Goal: Task Accomplishment & Management: Complete application form

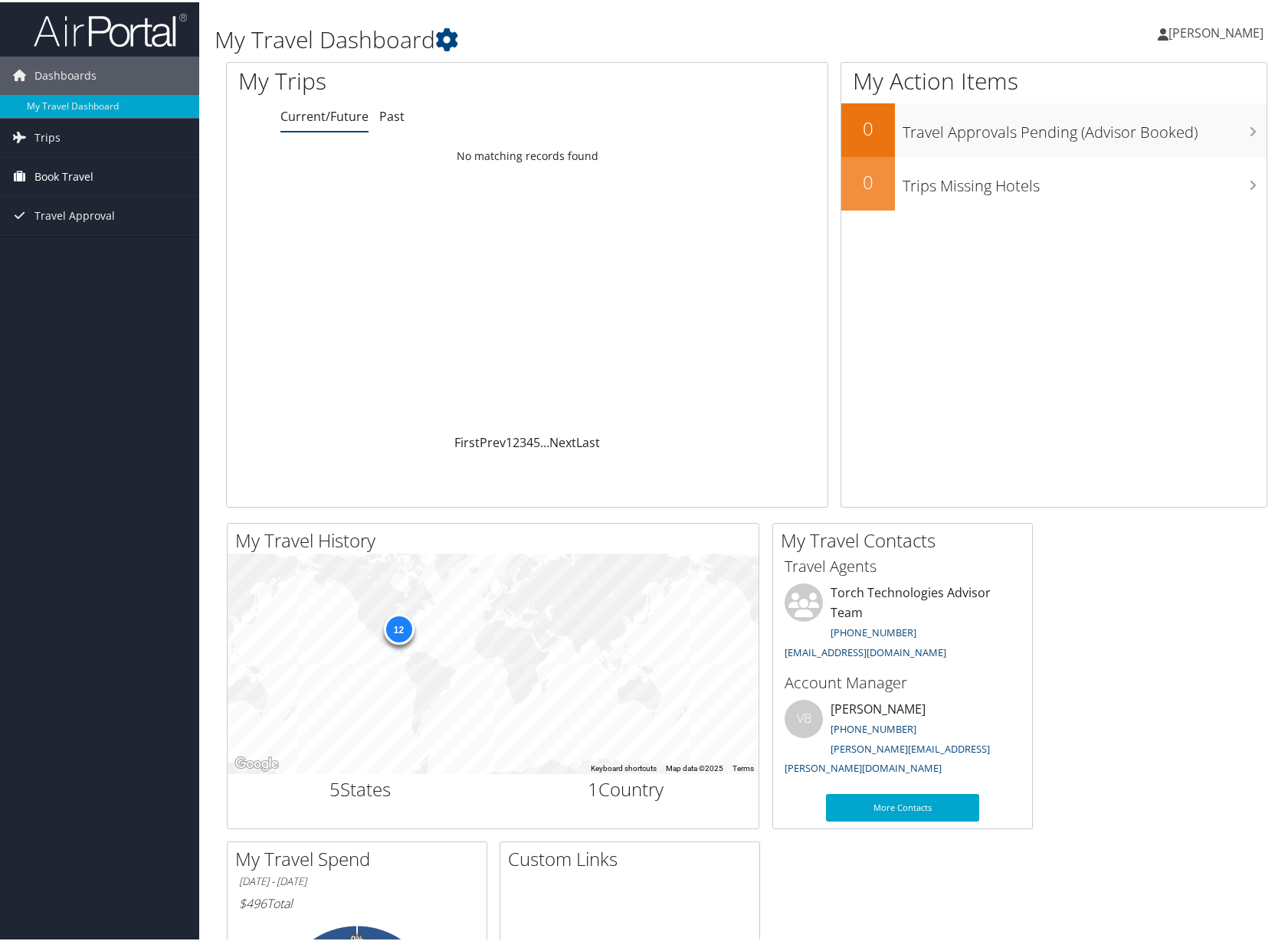
click at [64, 176] on span "Book Travel" at bounding box center [63, 175] width 59 height 38
click at [69, 202] on link "Agent Booking Request" at bounding box center [100, 205] width 199 height 23
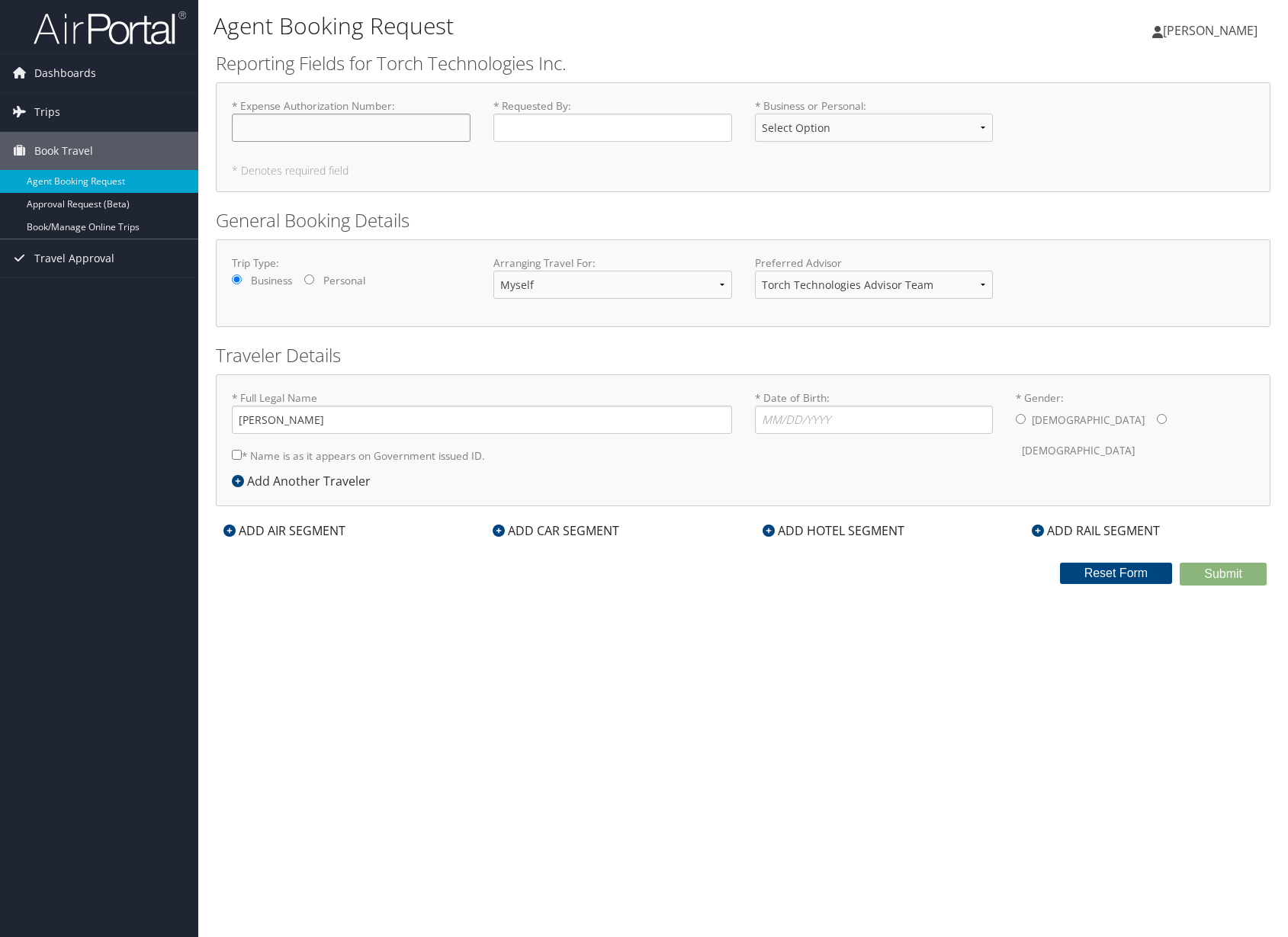
click at [305, 125] on input "* Expense Authorization Number : Required" at bounding box center [350, 127] width 238 height 28
type input "EA00027298"
type input "[PERSON_NAME]"
select select "Business"
click at [692, 639] on div "Agent Booking Request [PERSON_NAME] [PERSON_NAME] My Settings Travel Agency Con…" at bounding box center [743, 468] width 1090 height 937
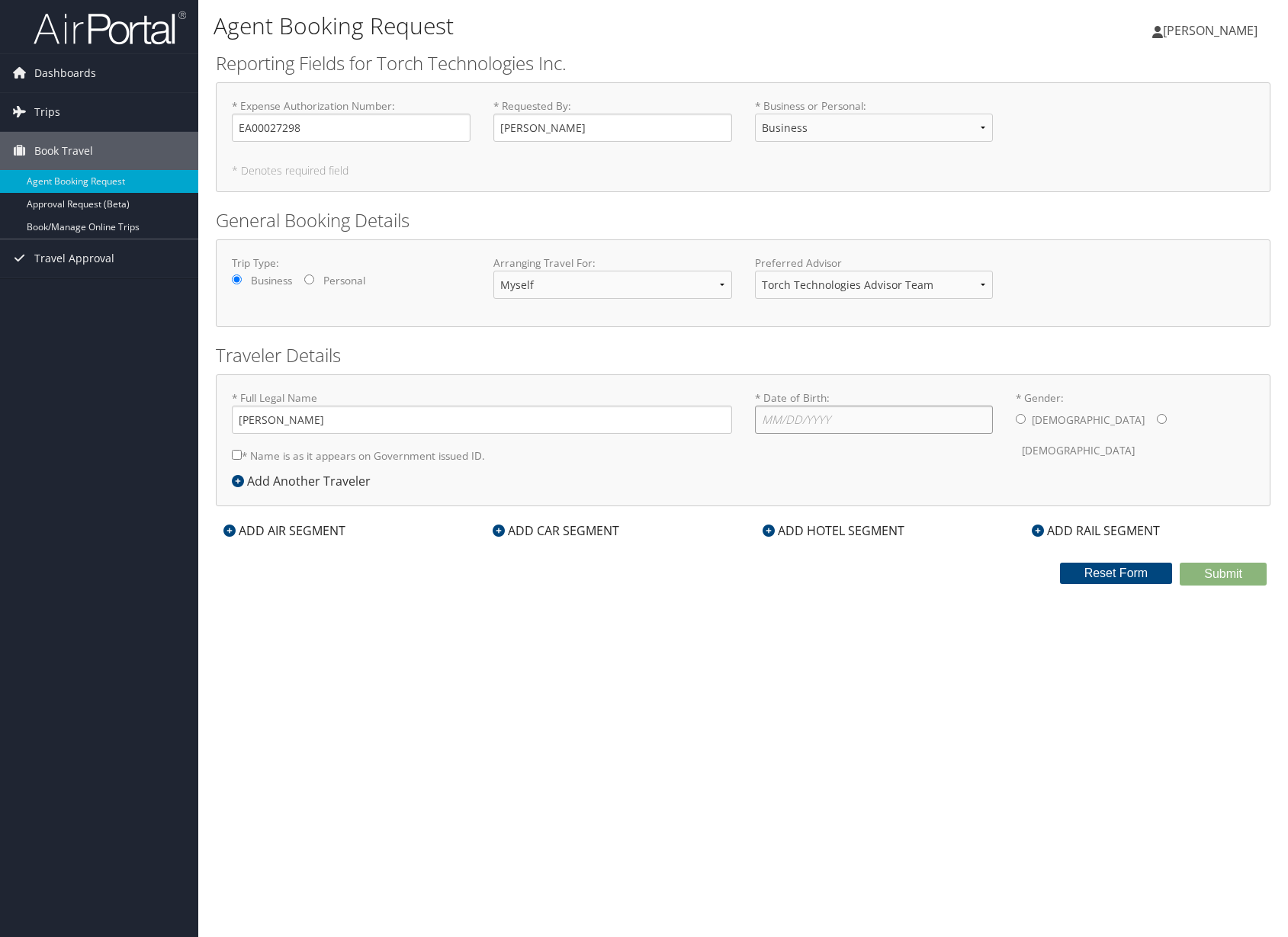
click at [896, 422] on input "* Date of Birth: Invalid Date" at bounding box center [873, 419] width 238 height 28
type input "[DATE]"
click at [1026, 417] on input "* Gender: [DEMOGRAPHIC_DATA] [DEMOGRAPHIC_DATA]" at bounding box center [1021, 419] width 10 height 10
radio input "true"
click at [237, 527] on div "ADD AIR SEGMENT" at bounding box center [285, 531] width 137 height 19
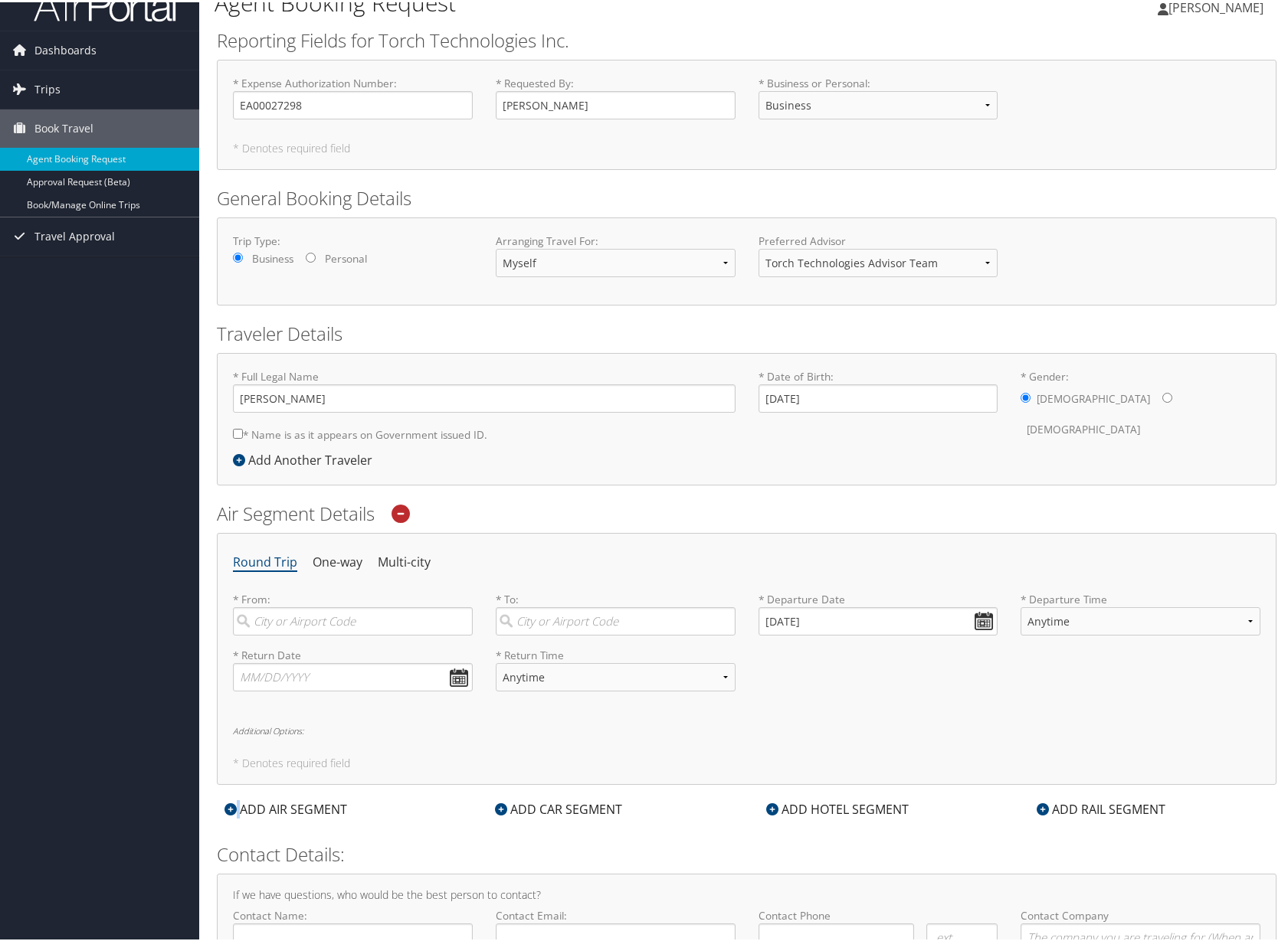
scroll to position [118, 0]
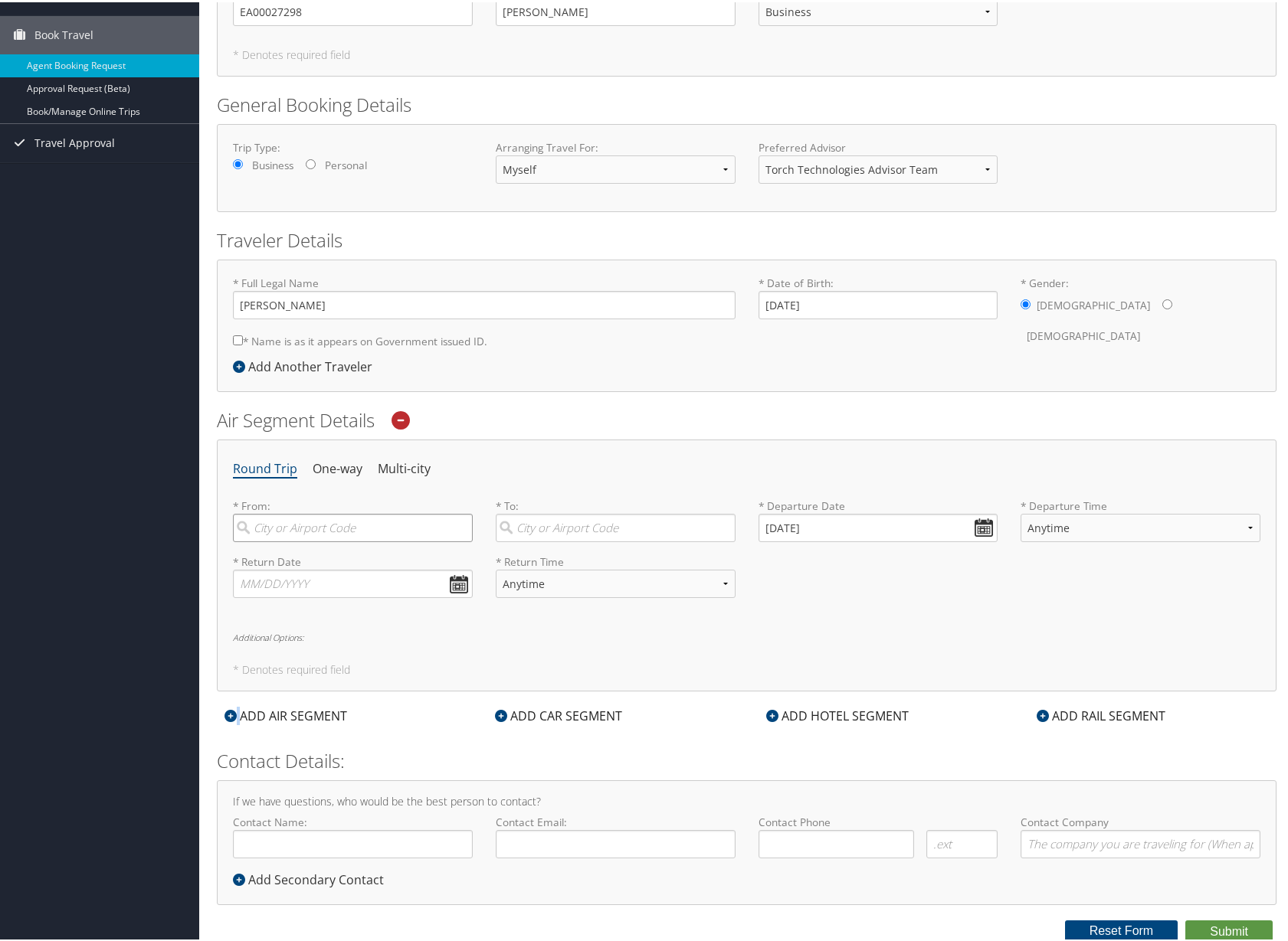
click at [385, 521] on input "search" at bounding box center [352, 525] width 239 height 28
type input "VPS"
click at [291, 573] on div "City" at bounding box center [354, 577] width 219 height 20
click at [291, 540] on input "VPS" at bounding box center [352, 525] width 239 height 28
type input "Valparaiso (VPS FL)"
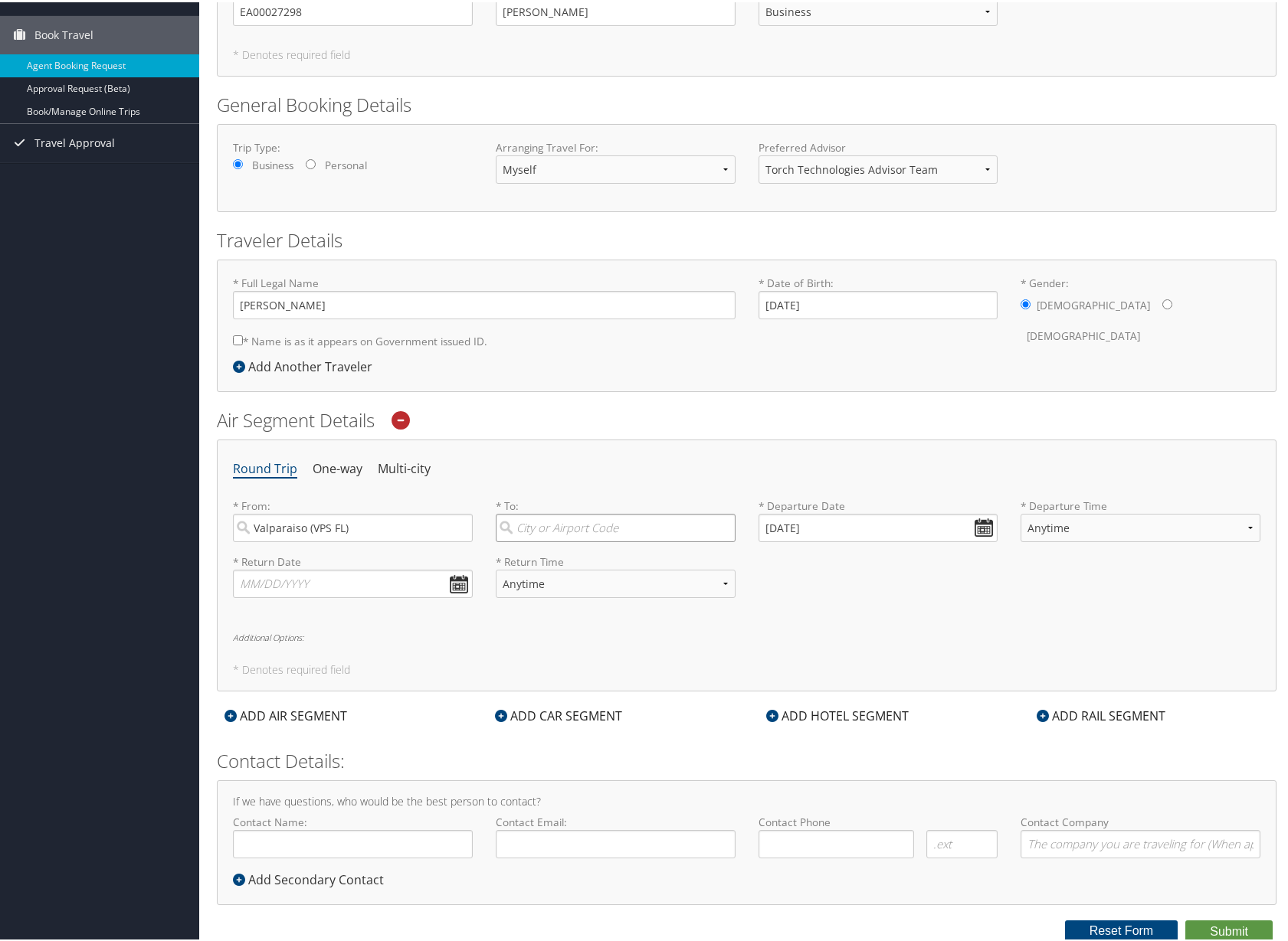
click at [583, 531] on input "search" at bounding box center [615, 525] width 239 height 28
click at [554, 529] on input "SACC" at bounding box center [615, 525] width 239 height 28
click at [734, 459] on ul "Round Trip One-way Multi-city" at bounding box center [746, 467] width 1027 height 27
click at [600, 532] on input "SAC" at bounding box center [615, 525] width 239 height 28
click at [583, 571] on div "City" at bounding box center [617, 577] width 219 height 20
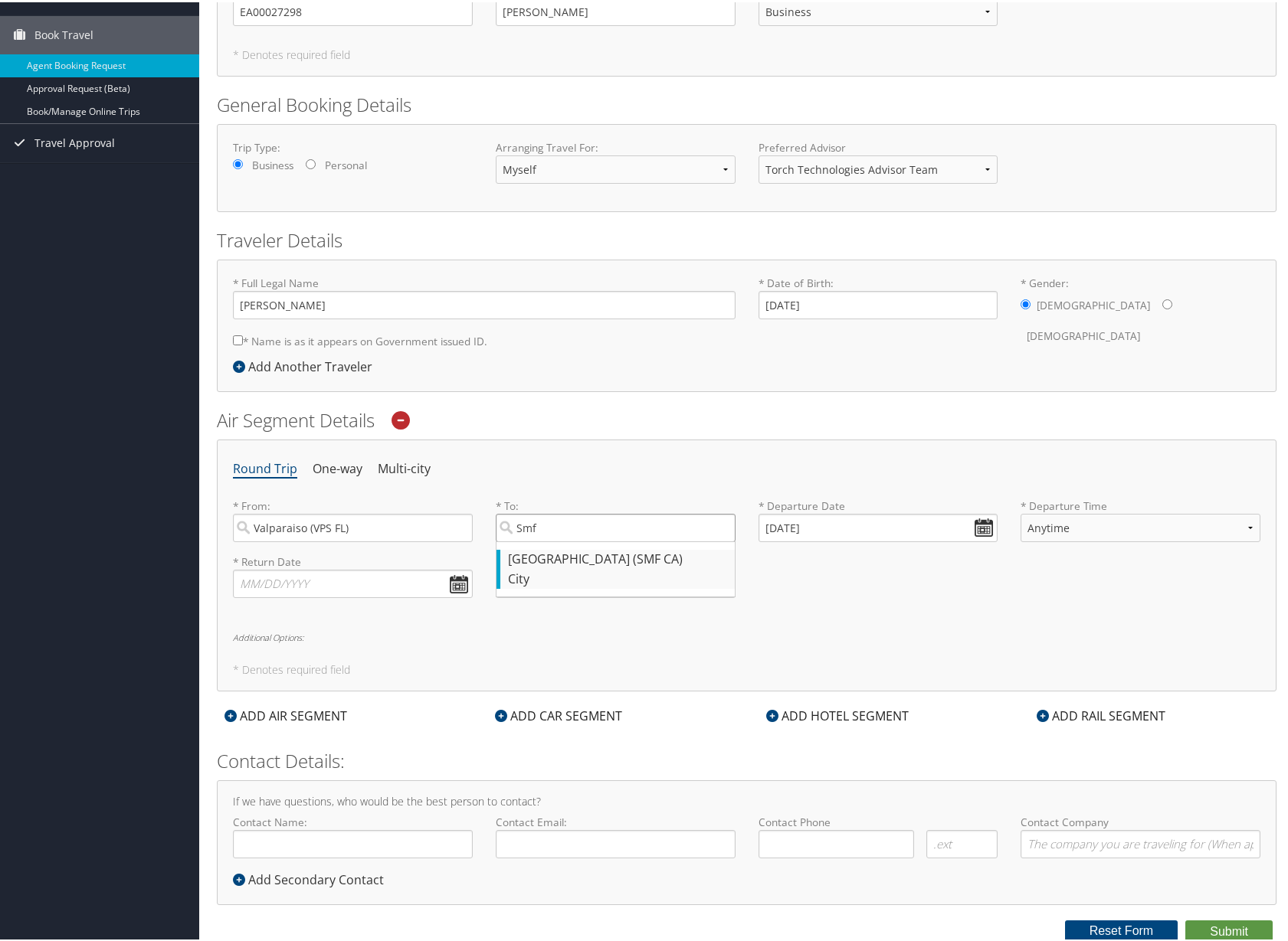
click at [583, 540] on input "Smf" at bounding box center [615, 525] width 239 height 28
type input "Sacramento (SMF CA)"
click at [901, 620] on div "Round Trip One-way Multi-city * From: [GEOGRAPHIC_DATA] (VPS [GEOGRAPHIC_DATA])…" at bounding box center [747, 564] width 1060 height 252
click at [981, 534] on input "[DATE]" at bounding box center [877, 525] width 239 height 28
click at [773, 655] on td "14" at bounding box center [776, 651] width 20 height 20
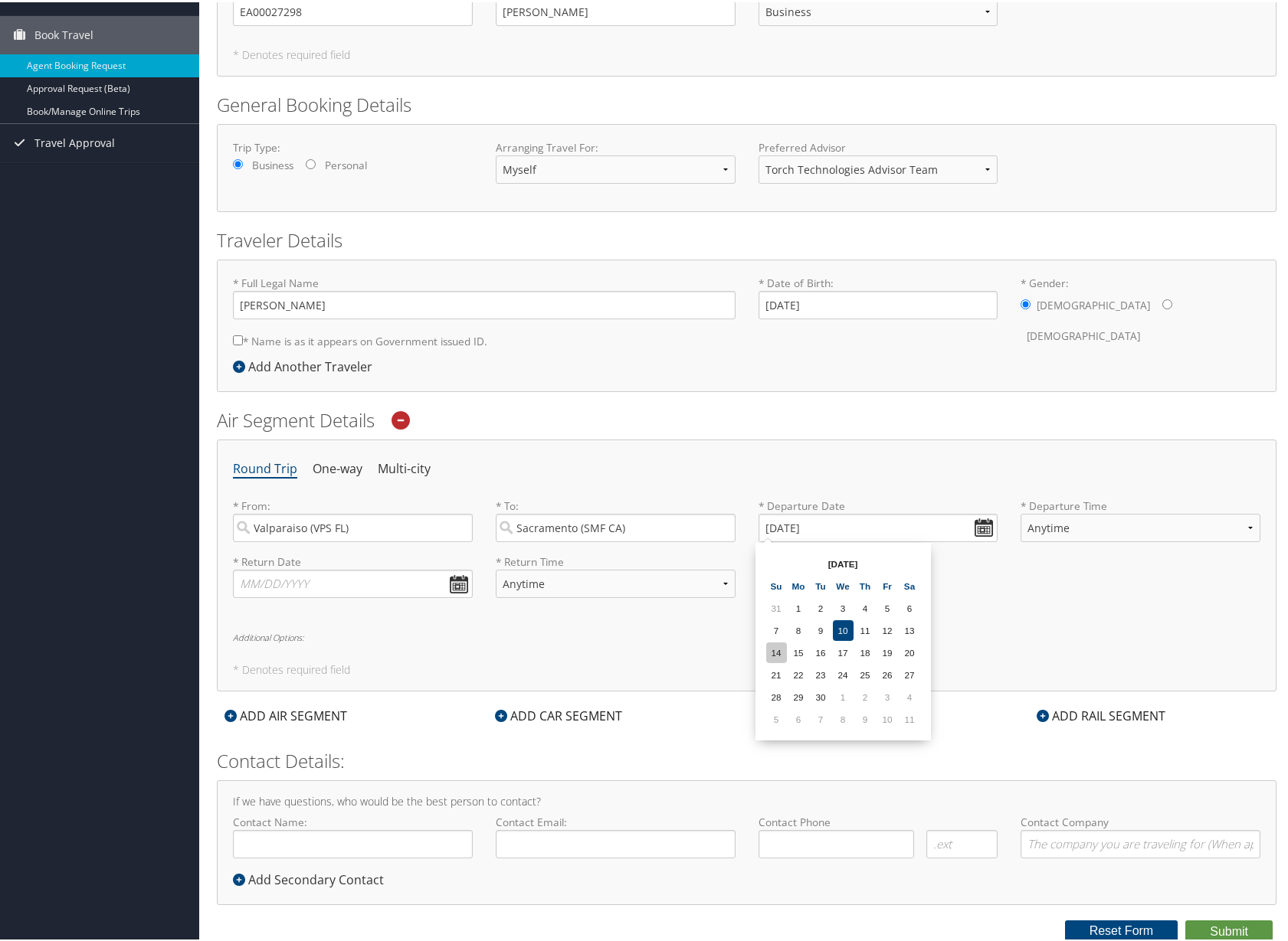
type input "[DATE]"
click at [825, 630] on div "Round Trip One-way Multi-city * From: [GEOGRAPHIC_DATA] (VPS [GEOGRAPHIC_DATA])…" at bounding box center [747, 564] width 1060 height 252
click at [456, 583] on input "text" at bounding box center [352, 581] width 239 height 28
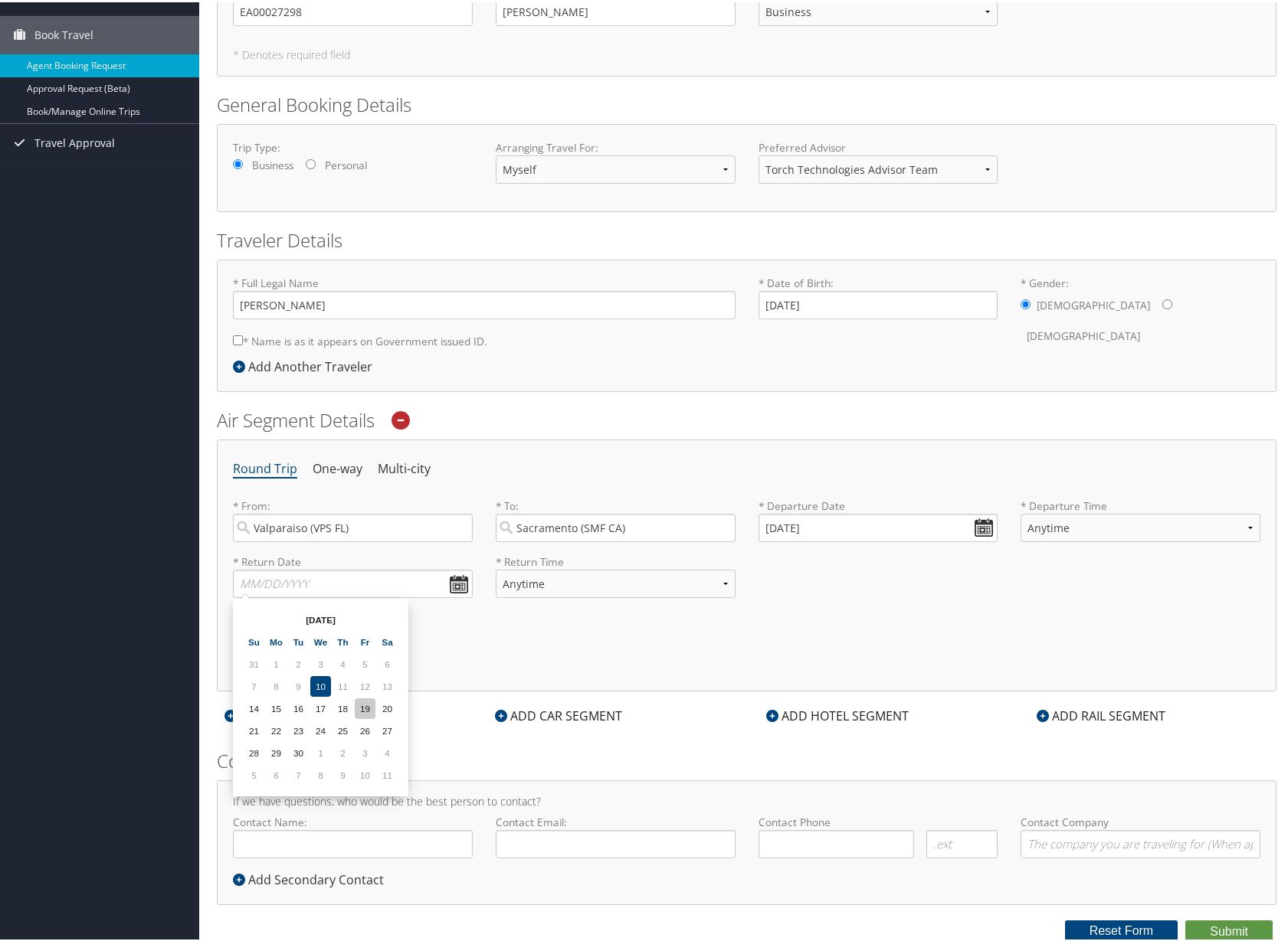
click at [369, 708] on td "19" at bounding box center [365, 706] width 20 height 20
type input "[DATE]"
drag, startPoint x: 618, startPoint y: 668, endPoint x: 693, endPoint y: 611, distance: 94.2
click at [624, 665] on h5 "* Denotes required field" at bounding box center [746, 668] width 1027 height 11
select select "5AM-7AM"
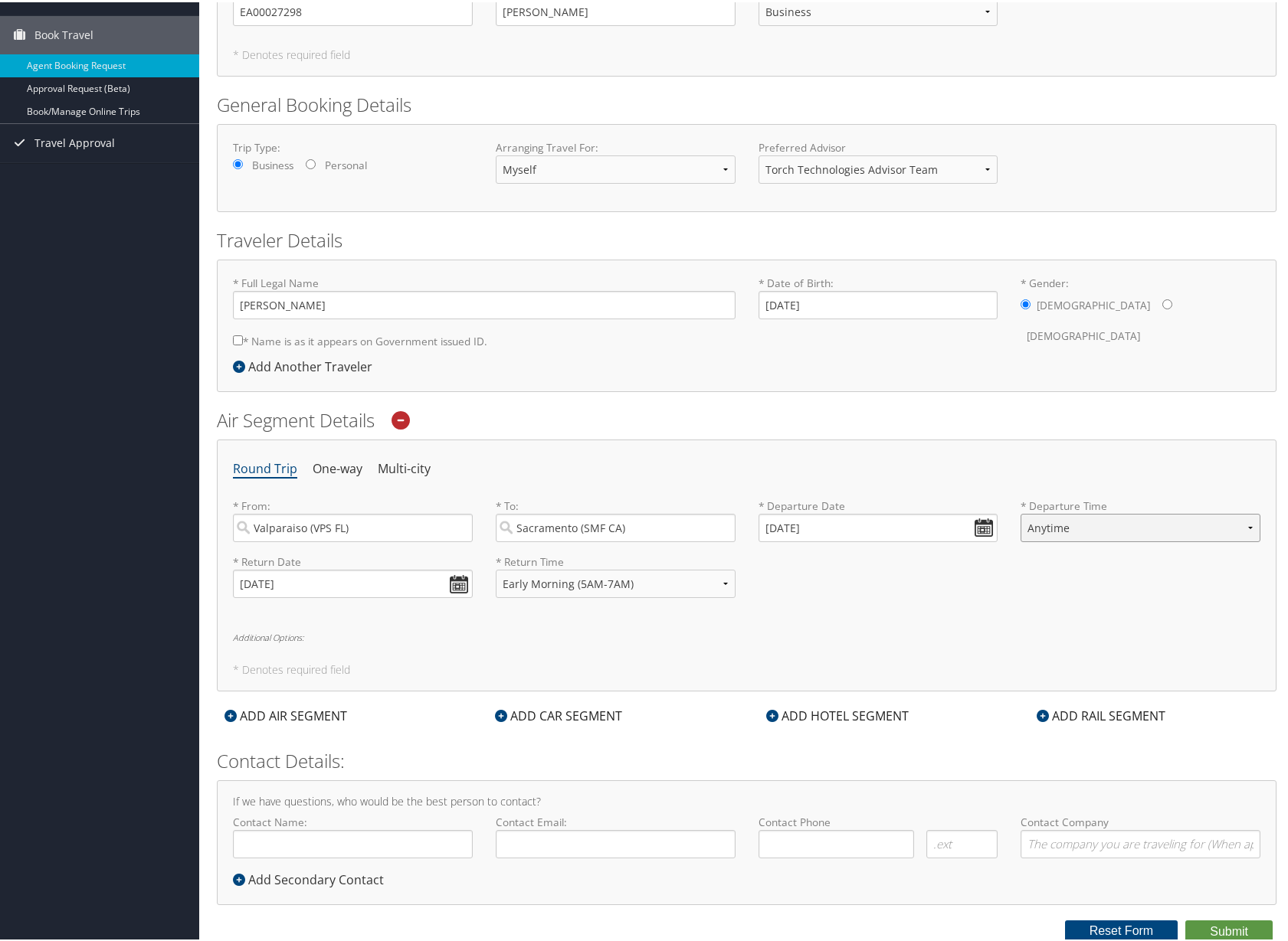
select select "5AM-7AM"
click at [970, 602] on div "* Return Date [DATE] Dates must be valid * Return Time Anytime Early Morning (5…" at bounding box center [746, 580] width 1050 height 56
click at [346, 841] on input "Contact Name:" at bounding box center [352, 841] width 239 height 28
type input "[PERSON_NAME]"
type input "mluca"
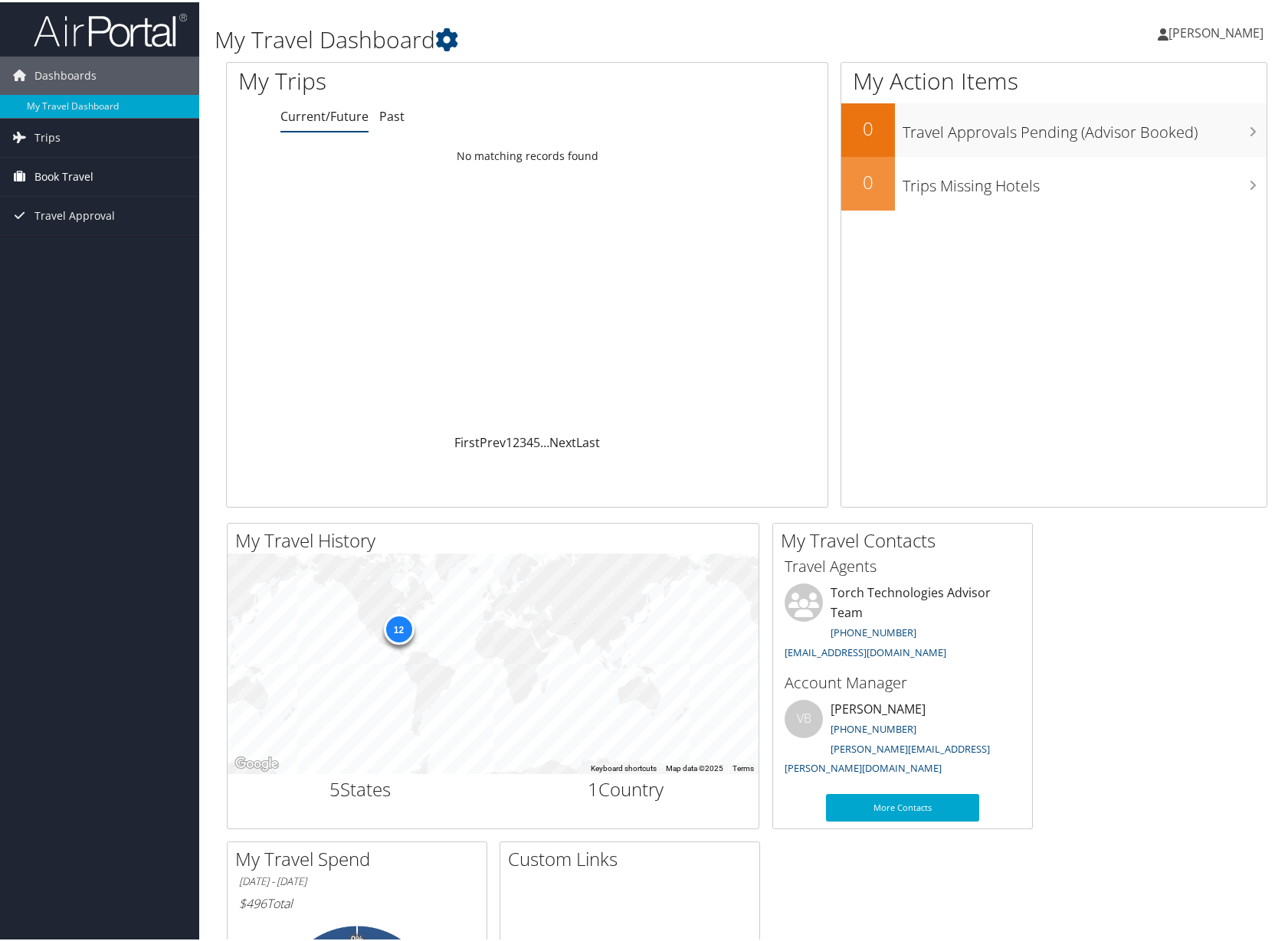
click at [65, 178] on span "Book Travel" at bounding box center [63, 175] width 59 height 38
click at [78, 209] on link "Agent Booking Request" at bounding box center [100, 205] width 199 height 23
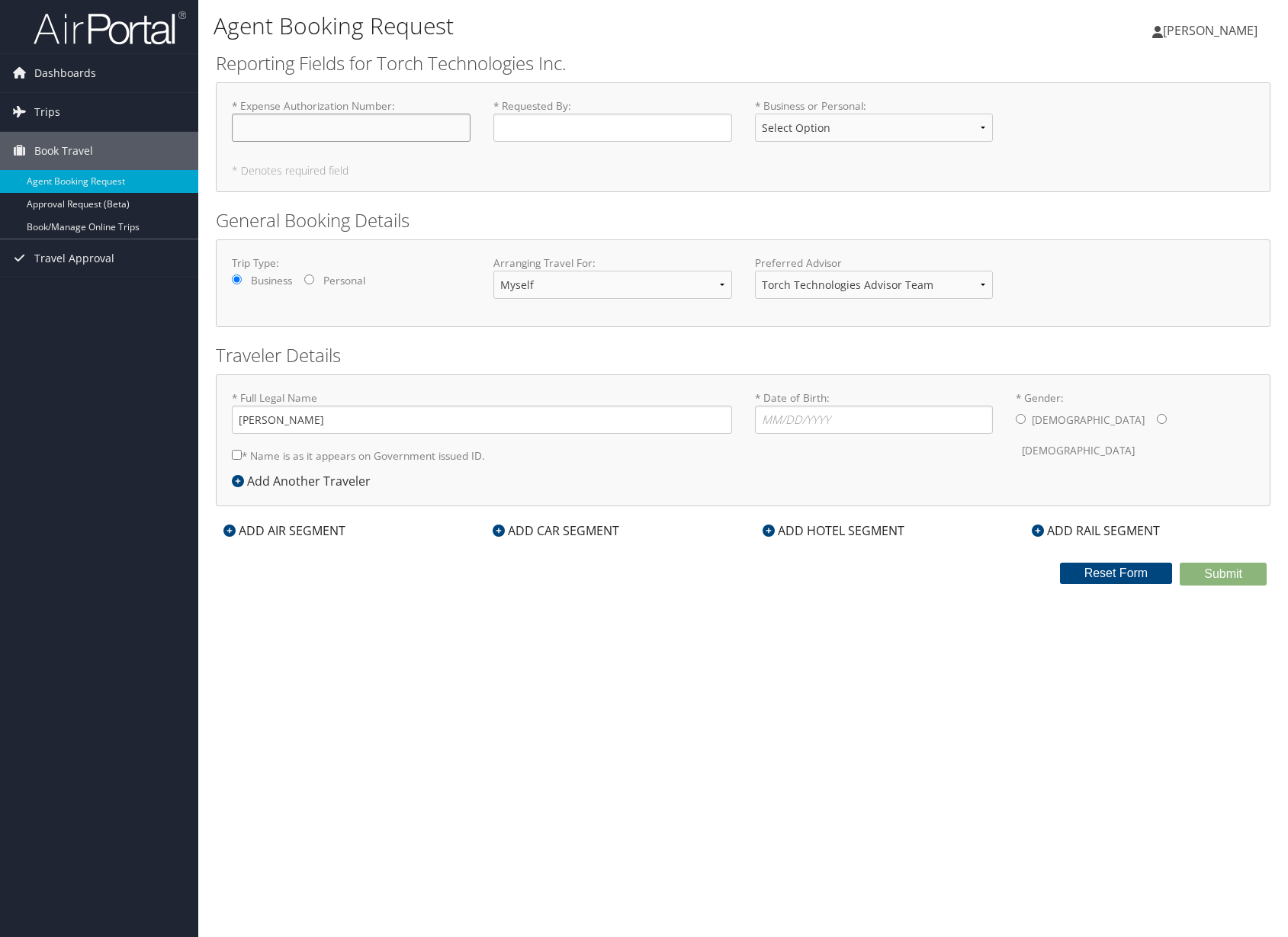
click at [320, 123] on input "* Expense Authorization Number : Required" at bounding box center [350, 127] width 238 height 28
type input "ea00027298"
type input "[PERSON_NAME]"
select select "Business"
click at [496, 602] on div "Agent Booking Request [PERSON_NAME] [PERSON_NAME] My Settings Travel Agency Con…" at bounding box center [743, 468] width 1090 height 937
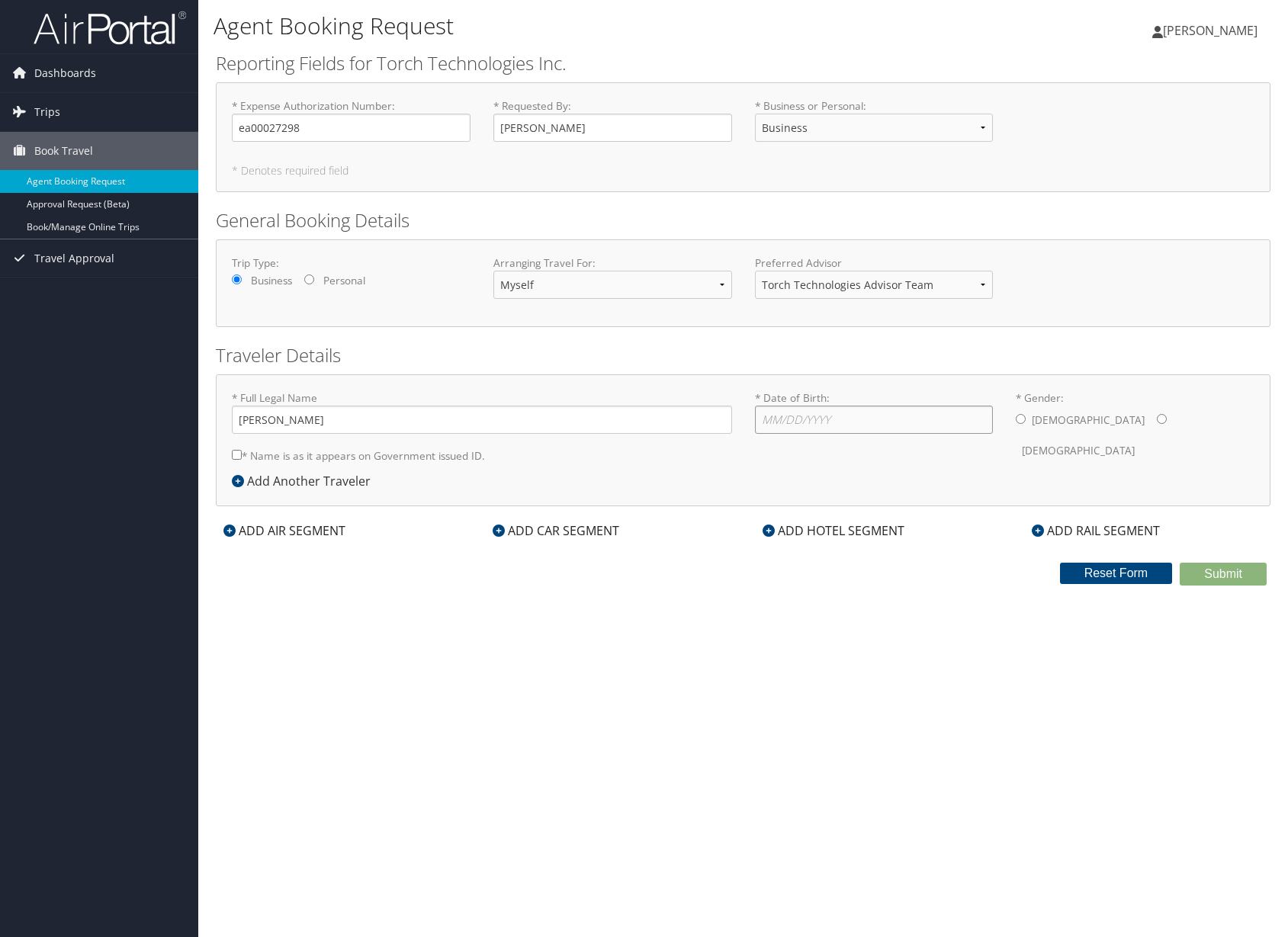
click at [878, 427] on input "* Date of Birth: Invalid Date" at bounding box center [873, 419] width 238 height 28
type input "[DATE]"
click at [1026, 419] on input "* Gender: [DEMOGRAPHIC_DATA] [DEMOGRAPHIC_DATA]" at bounding box center [1021, 419] width 10 height 10
radio input "true"
click at [229, 538] on div "ADD AIR SEGMENT" at bounding box center [285, 531] width 137 height 19
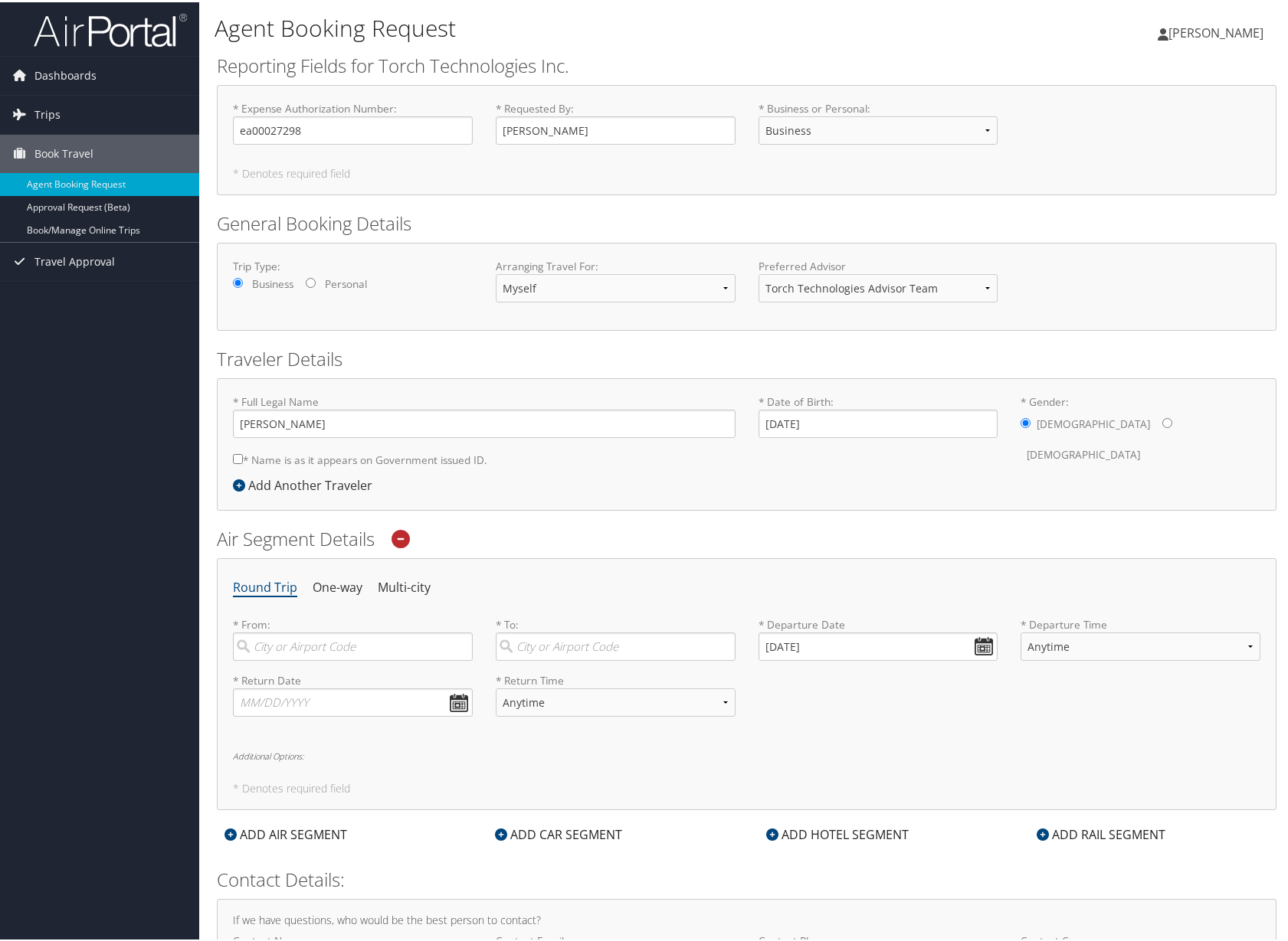
scroll to position [118, 0]
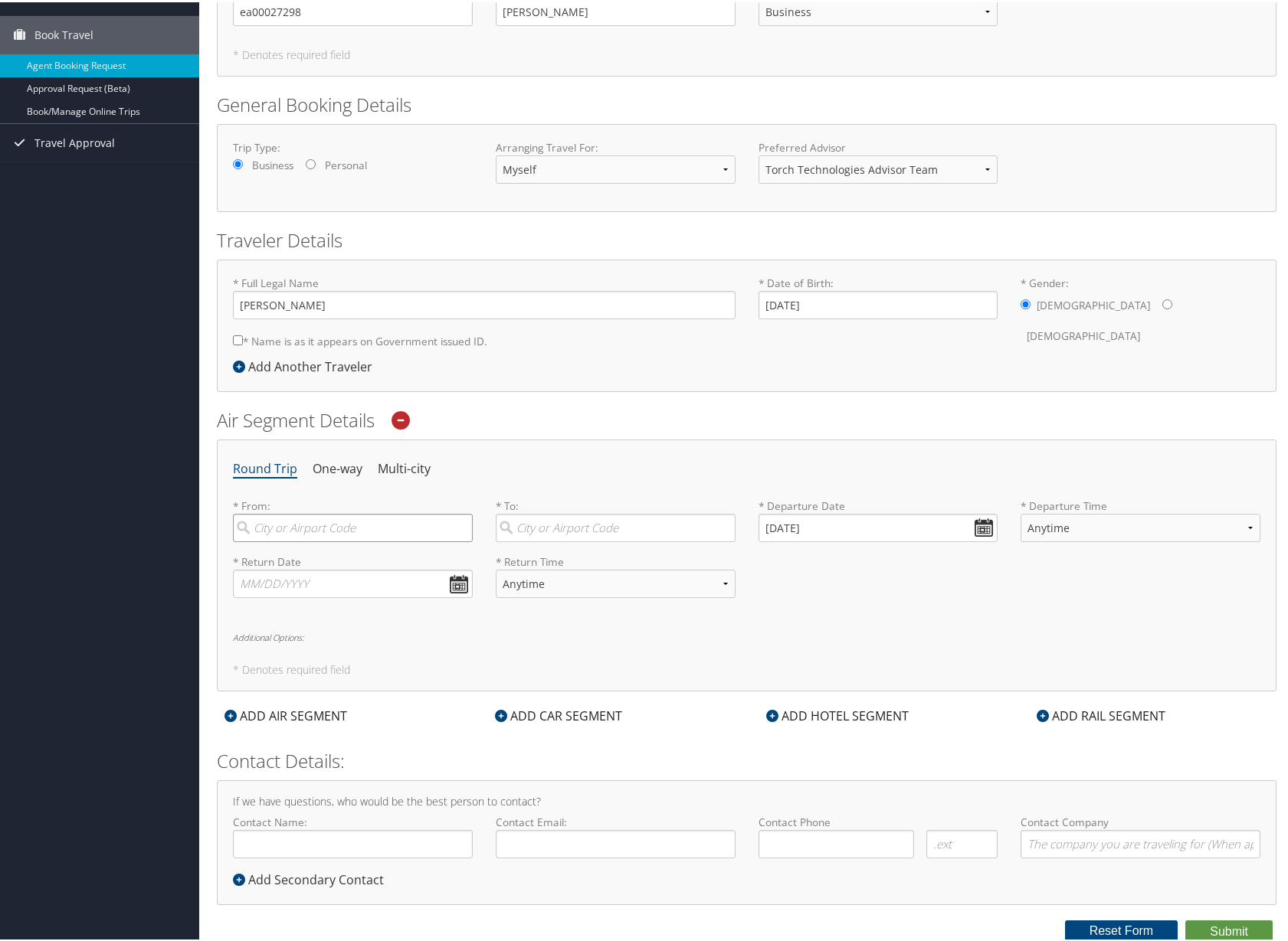
click at [290, 526] on input "search" at bounding box center [352, 525] width 239 height 28
click at [294, 557] on div "Valparaiso (VPS FL)" at bounding box center [354, 557] width 219 height 20
click at [294, 540] on input "vps" at bounding box center [352, 525] width 239 height 28
type input "Valparaiso (VPS FL)"
click at [550, 534] on input "search" at bounding box center [615, 525] width 239 height 28
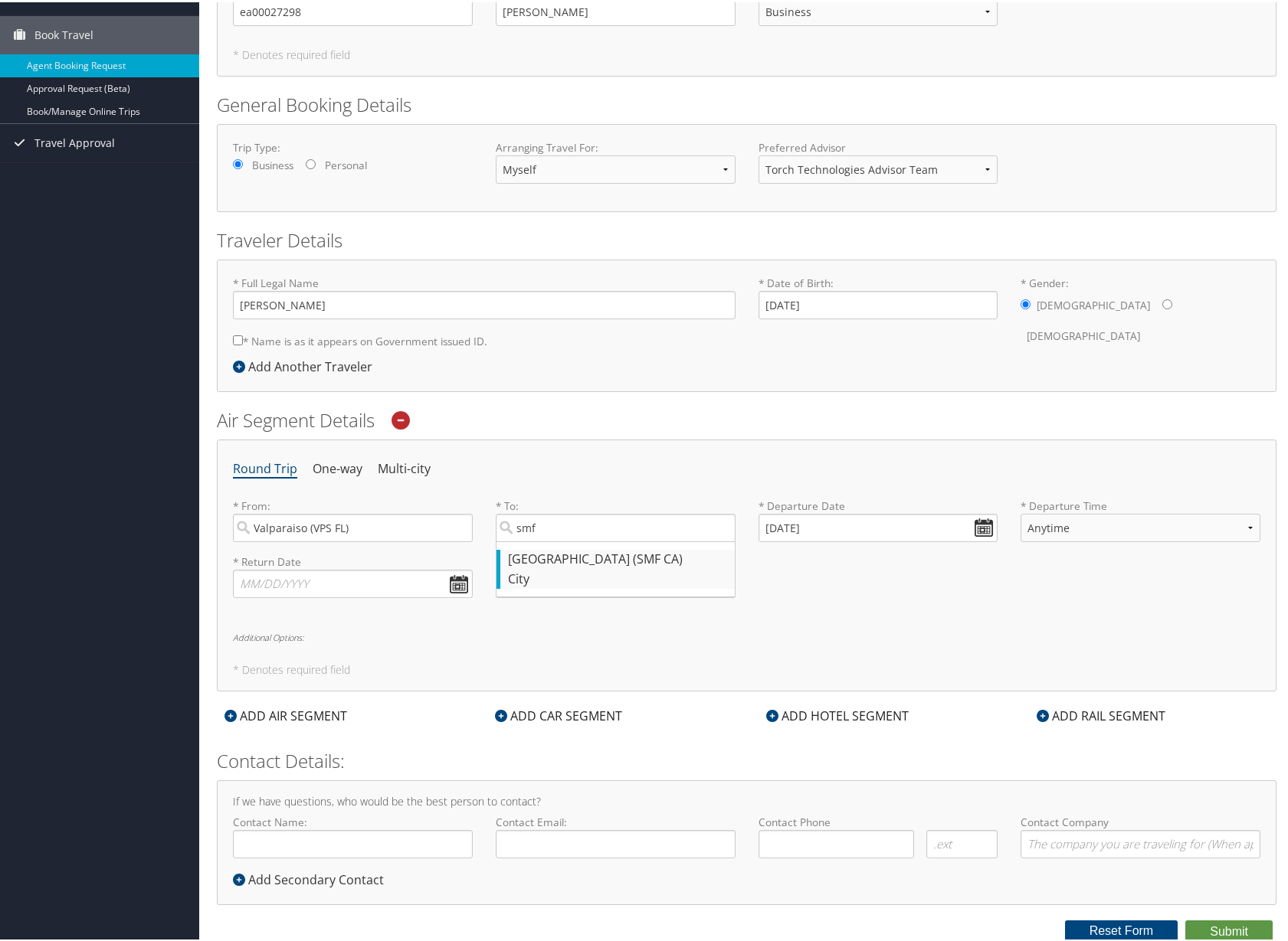
click at [574, 575] on div "City" at bounding box center [617, 577] width 219 height 20
click at [574, 540] on input "smf" at bounding box center [615, 525] width 239 height 28
type input "Sacramento (SMF CA)"
click at [971, 528] on input "[DATE]" at bounding box center [877, 525] width 239 height 28
click at [783, 651] on td "14" at bounding box center [776, 651] width 20 height 20
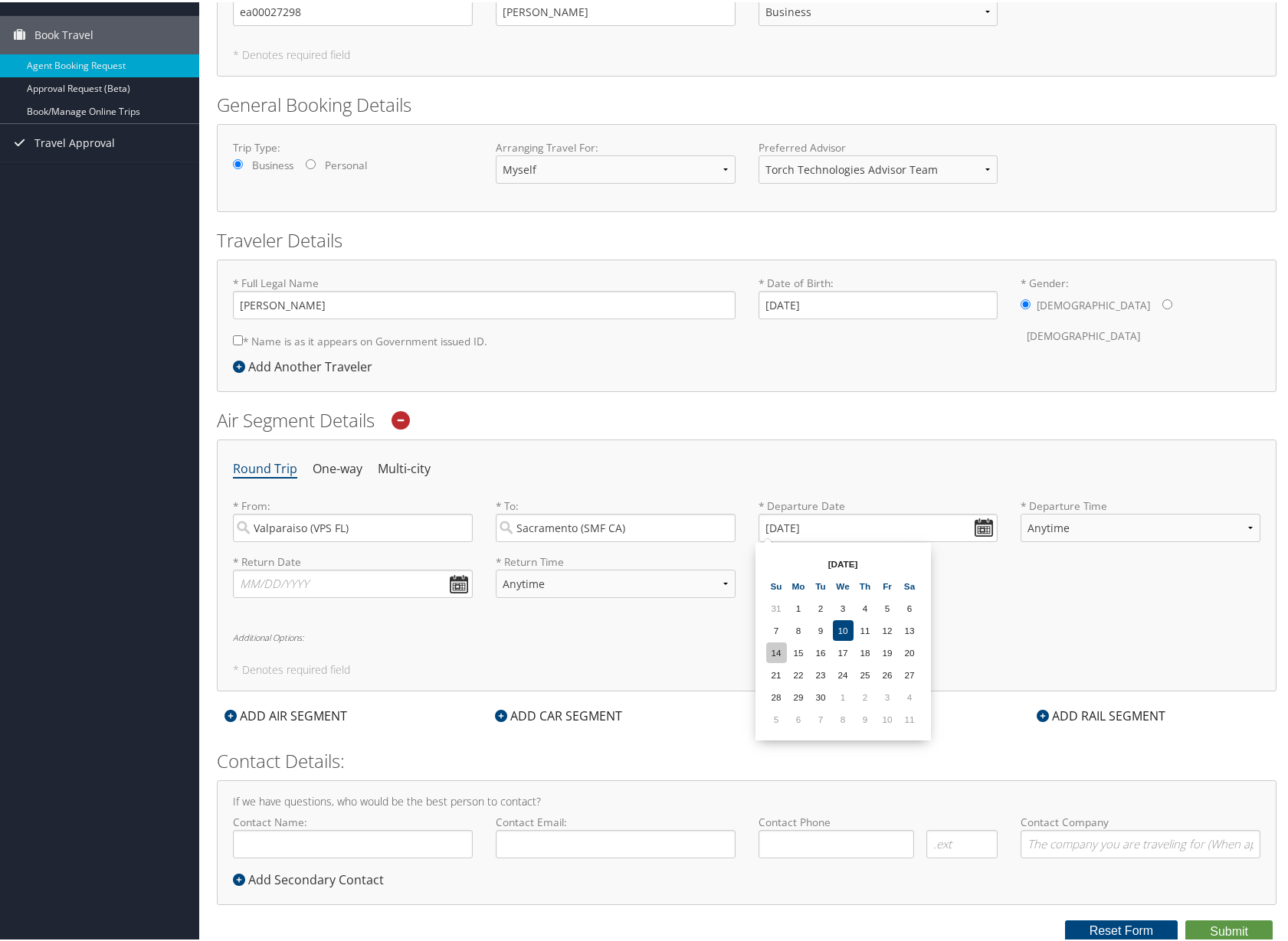
type input "[DATE]"
select select "5AM-7AM"
click at [452, 582] on input "text" at bounding box center [352, 581] width 239 height 28
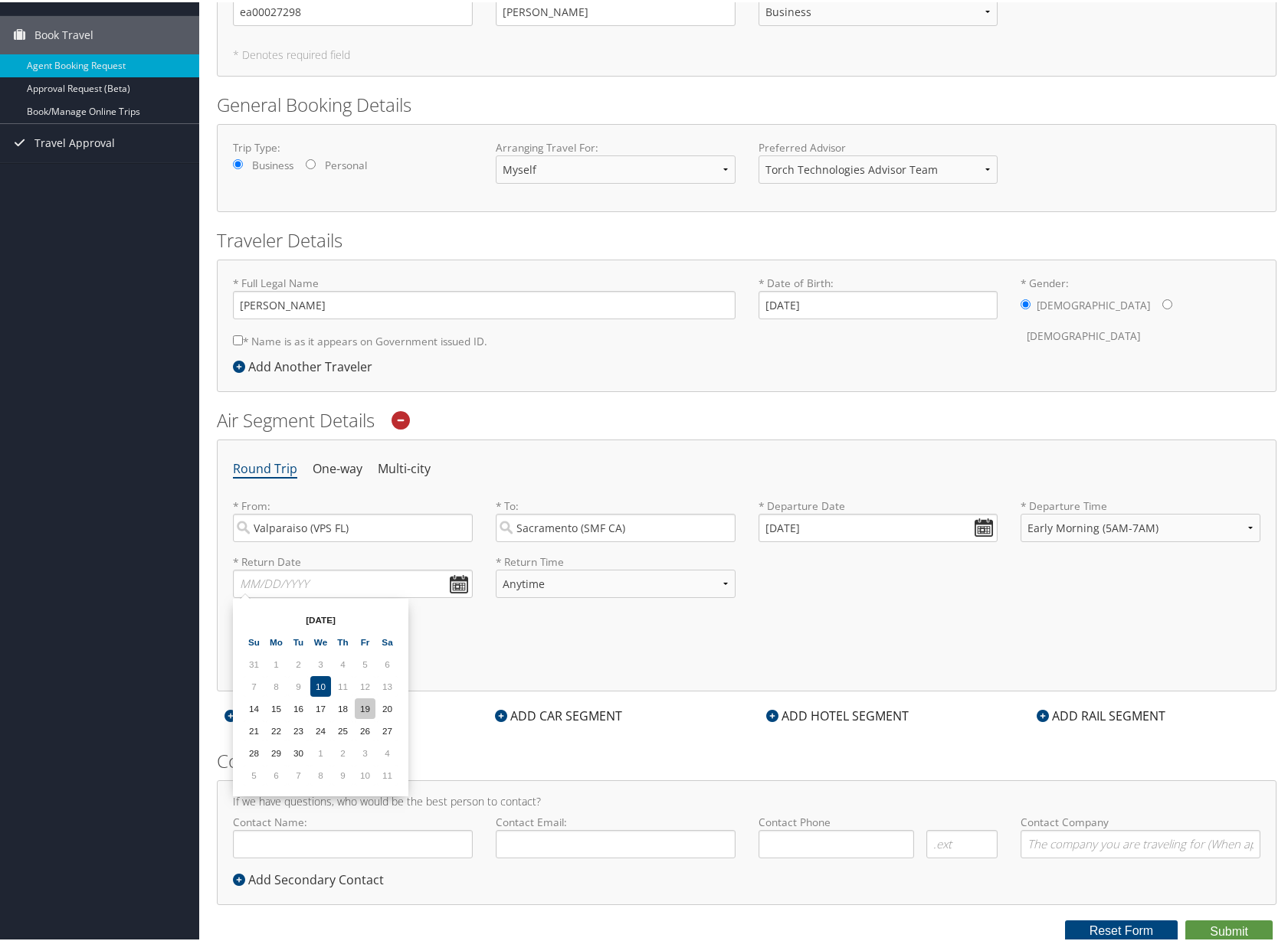
click at [366, 710] on td "19" at bounding box center [365, 706] width 20 height 20
type input "[DATE]"
select select "5AM-7AM"
click at [298, 846] on input "Contact Name:" at bounding box center [352, 841] width 239 height 28
type input "[PERSON_NAME]"
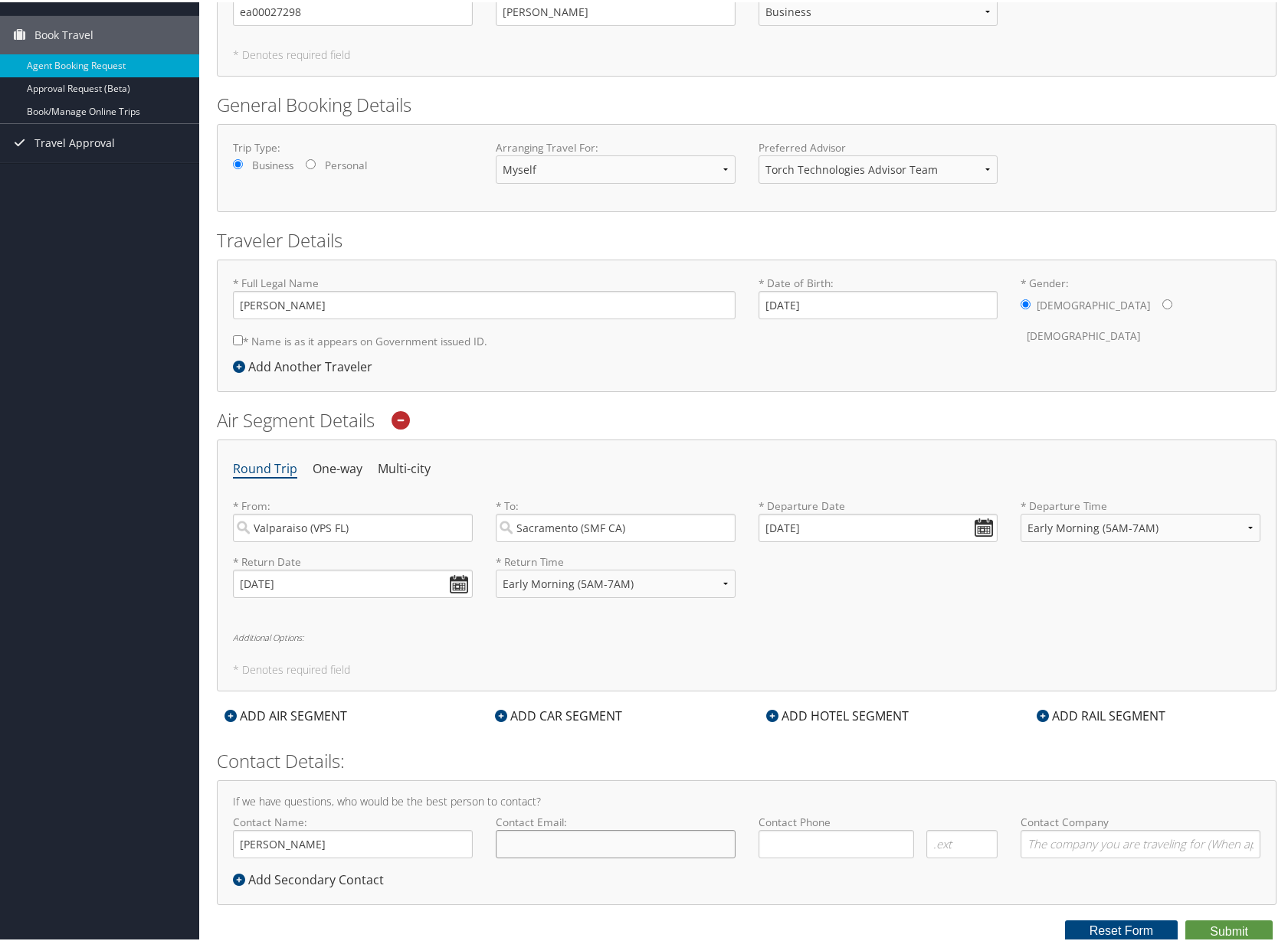
click at [523, 846] on input "Contact Email:" at bounding box center [615, 841] width 239 height 28
type input "Matthew.lucachick@torchtechnologies.com"
click at [812, 841] on input at bounding box center [836, 841] width 156 height 28
type input "(850) 883-0478"
click at [1084, 850] on input "Contact Company" at bounding box center [1140, 841] width 239 height 28
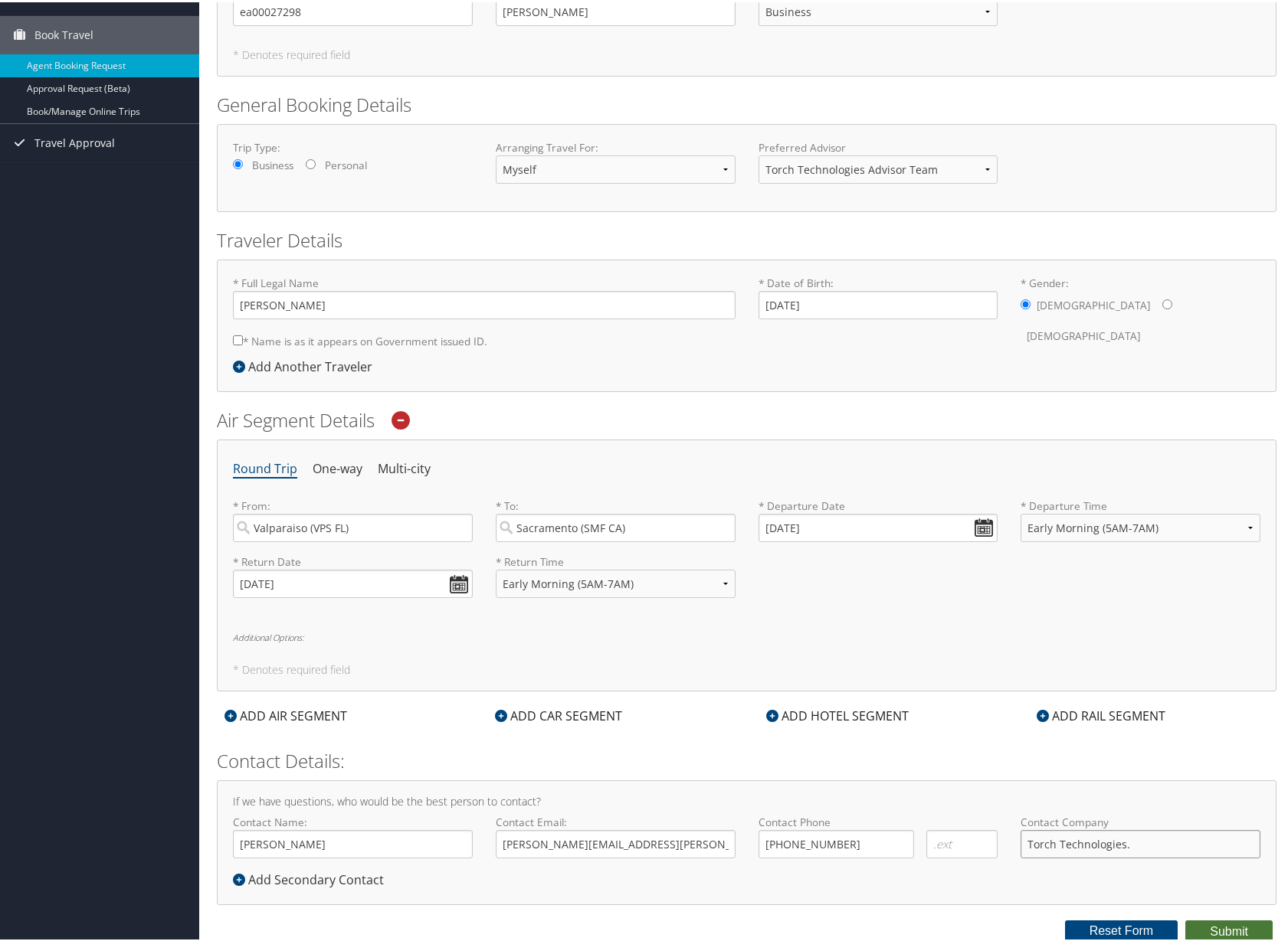
click at [1213, 927] on button "Submit" at bounding box center [1228, 929] width 88 height 23
type input "Torch Technologies."
click at [239, 336] on input "* Name is as it appears on Government issued ID." at bounding box center [238, 338] width 10 height 10
checkbox input "true"
click at [1193, 930] on button "Submit" at bounding box center [1228, 929] width 88 height 23
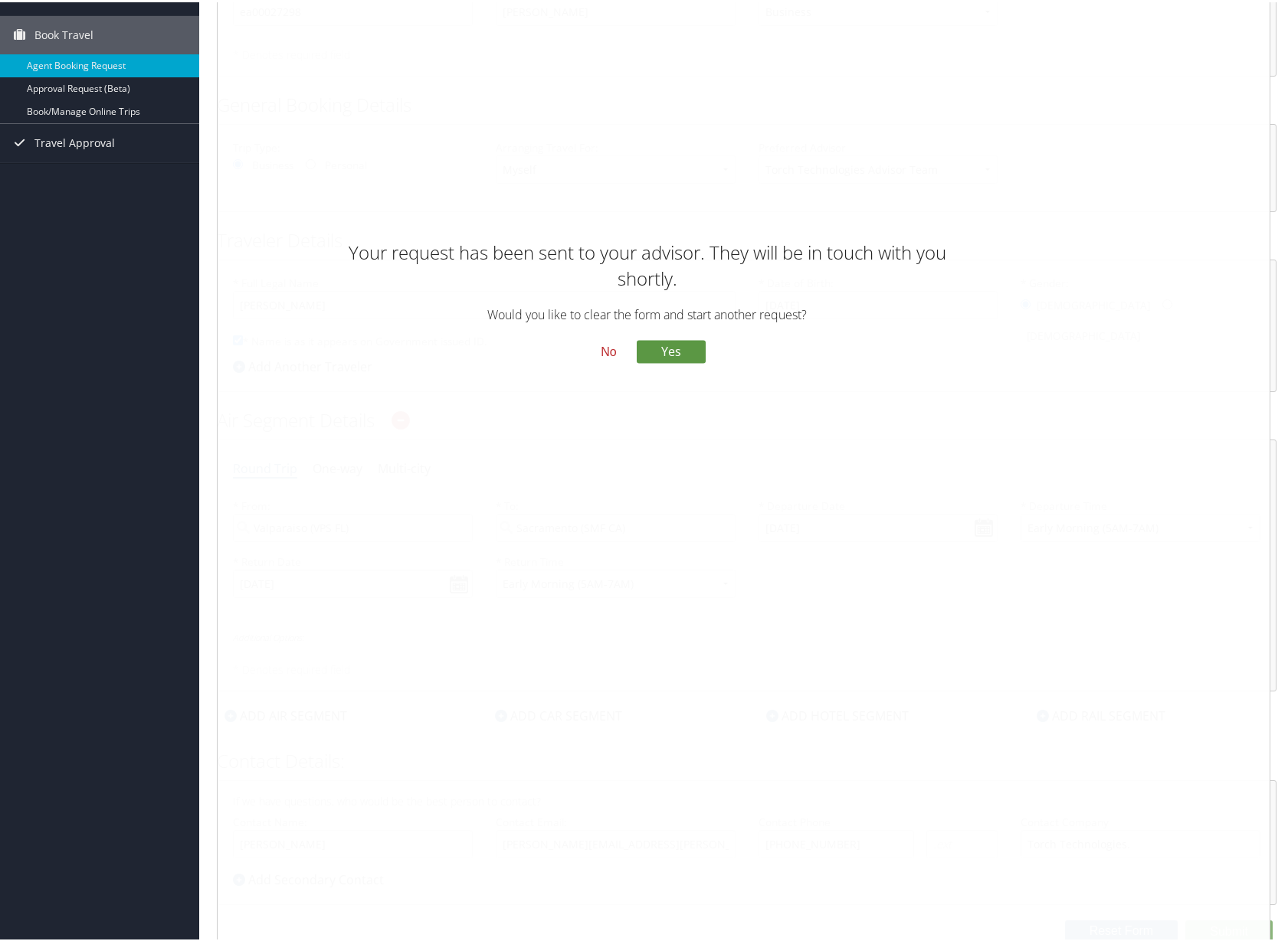
click at [607, 350] on button "No" at bounding box center [608, 350] width 40 height 26
